Goal: Task Accomplishment & Management: Use online tool/utility

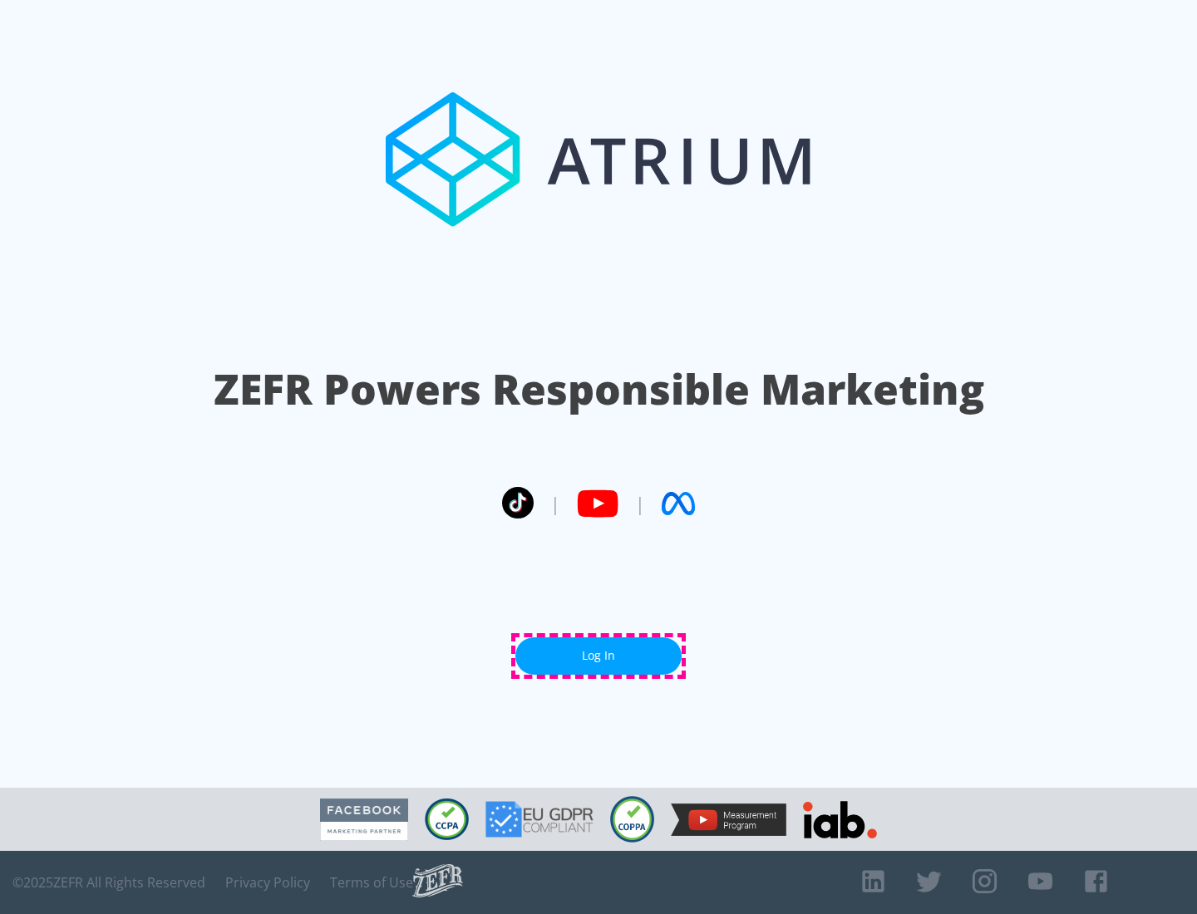
click at [598, 656] on link "Log In" at bounding box center [598, 655] width 166 height 37
